Goal: Navigation & Orientation: Understand site structure

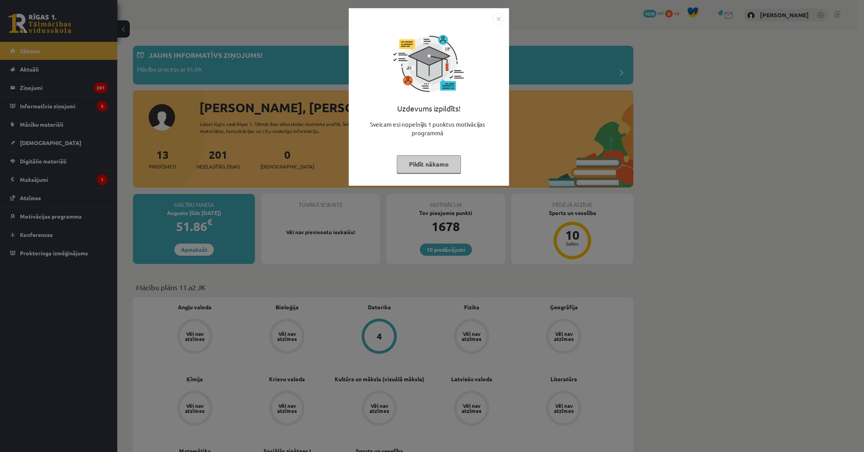
click at [413, 165] on button "Pildīt nākamo" at bounding box center [429, 164] width 64 height 18
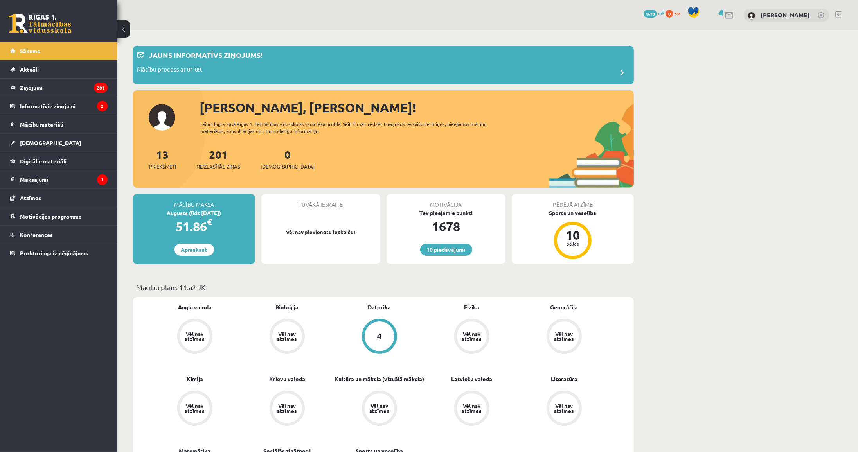
click at [228, 210] on div "Augusts (līdz [DATE])" at bounding box center [194, 213] width 122 height 8
click at [37, 178] on legend "Maksājumi 1" at bounding box center [64, 180] width 88 height 18
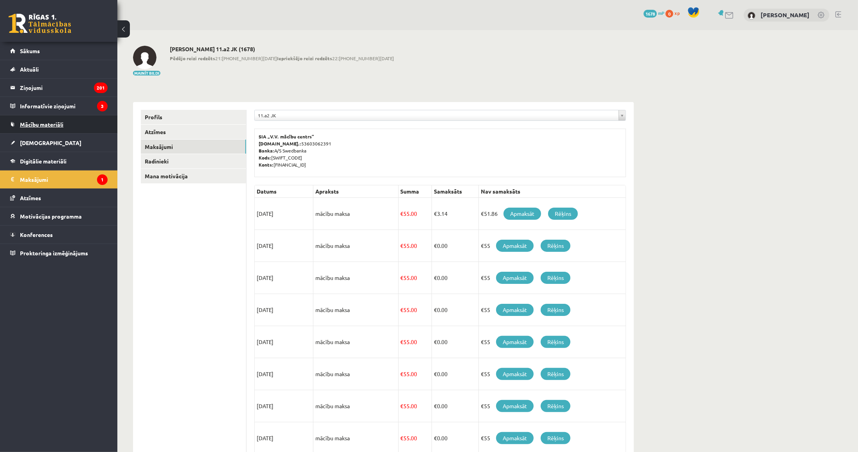
click at [36, 126] on span "Mācību materiāli" at bounding box center [41, 124] width 43 height 7
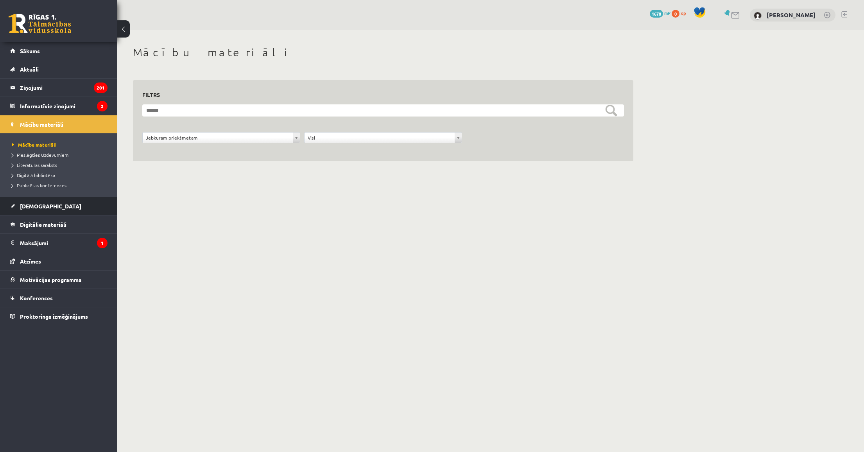
click at [32, 207] on span "[DEMOGRAPHIC_DATA]" at bounding box center [50, 206] width 61 height 7
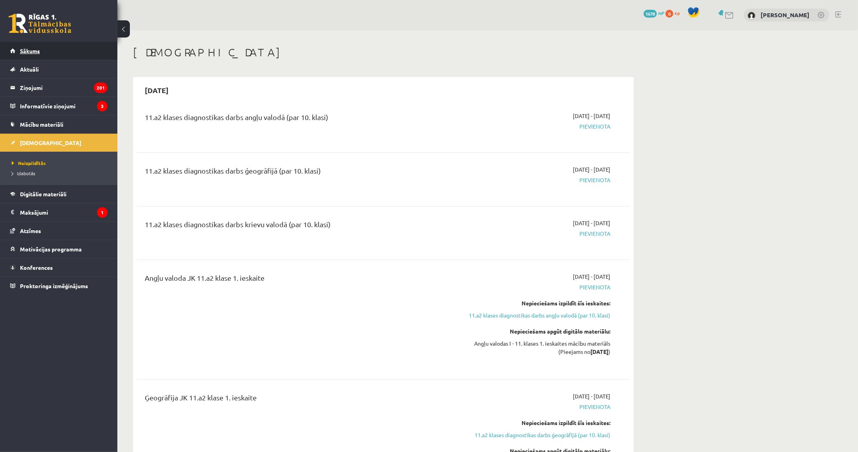
click at [34, 51] on span "Sākums" at bounding box center [30, 50] width 20 height 7
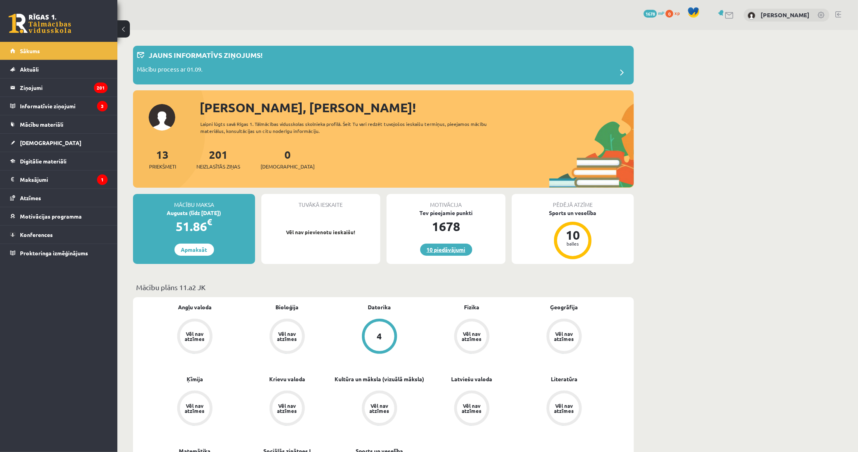
click at [450, 249] on link "10 piedāvājumi" at bounding box center [446, 250] width 52 height 12
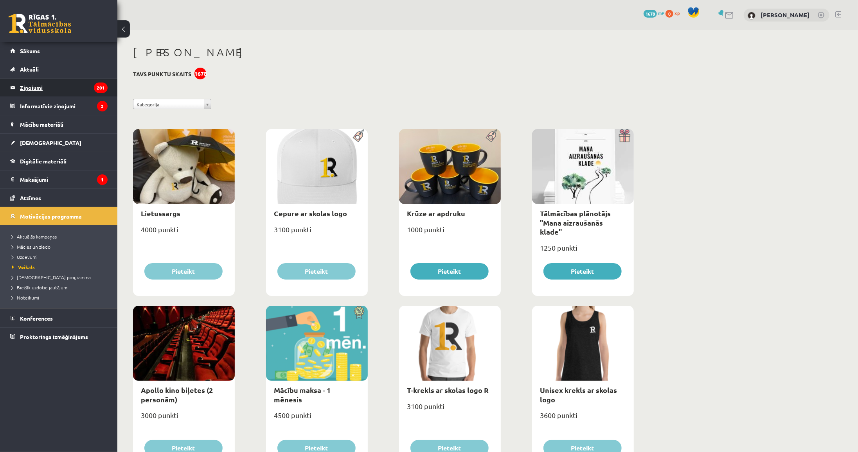
click at [20, 84] on legend "Ziņojumi 201" at bounding box center [64, 88] width 88 height 18
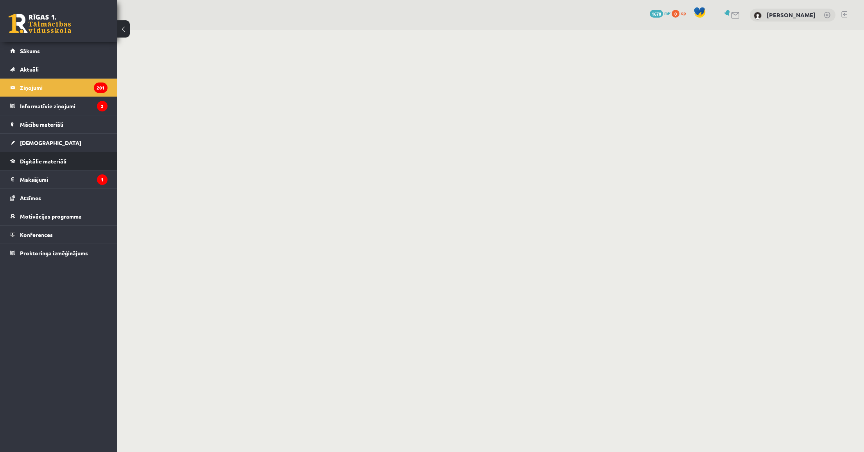
click at [31, 159] on span "Digitālie materiāli" at bounding box center [43, 161] width 47 height 7
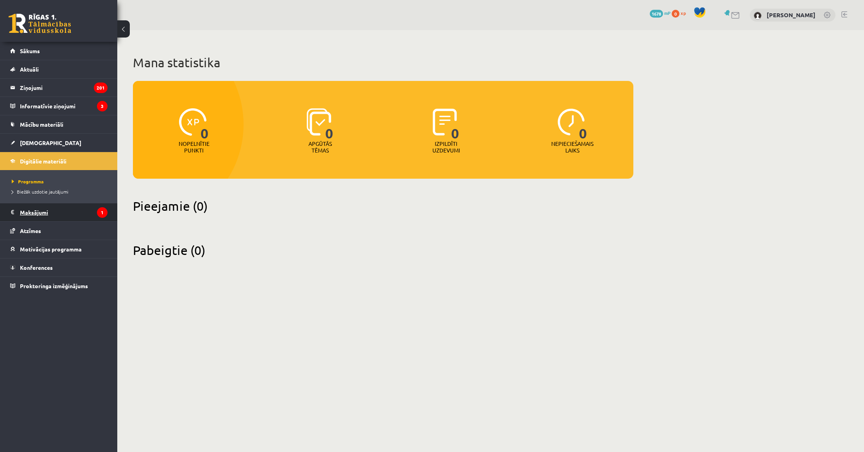
click at [28, 212] on legend "Maksājumi 1" at bounding box center [64, 212] width 88 height 18
